Goal: Task Accomplishment & Management: Manage account settings

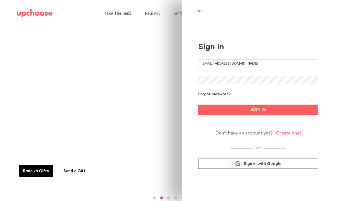
type input "[EMAIL_ADDRESS][DOMAIN_NAME]"
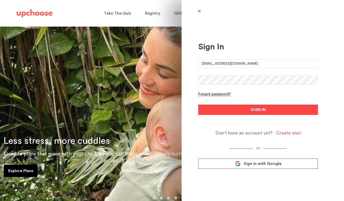
click at [304, 109] on button "SIGN IN" at bounding box center [258, 110] width 120 height 10
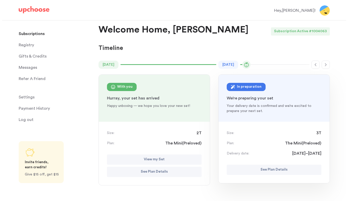
scroll to position [19, 0]
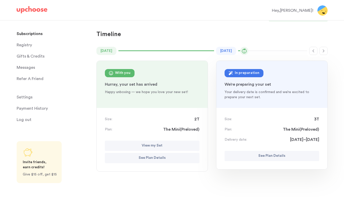
click at [316, 155] on button "See Plan Details" at bounding box center [272, 156] width 95 height 10
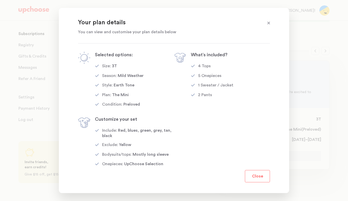
click at [255, 177] on button "Close" at bounding box center [257, 176] width 25 height 12
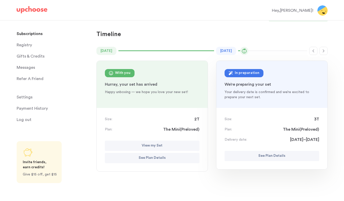
click at [184, 142] on button "View my Set" at bounding box center [152, 146] width 95 height 10
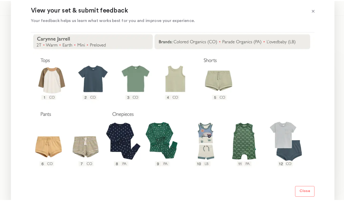
scroll to position [75, 0]
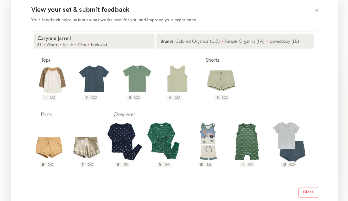
click at [306, 189] on p "Close" at bounding box center [301, 189] width 10 height 6
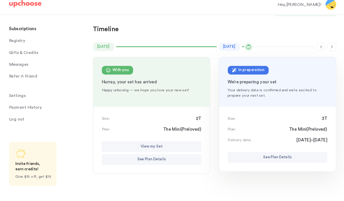
click at [211, 186] on div "November 2022 Nov 2022 Returned : 0-3 mon Thank you for returning your set... A…" at bounding box center [212, 119] width 231 height 145
click at [217, 186] on div "September 2025 Sep 2025 In preparation : 3T We’re preparing your set Your deliv…" at bounding box center [272, 119] width 112 height 145
